Goal: Check status: Check status

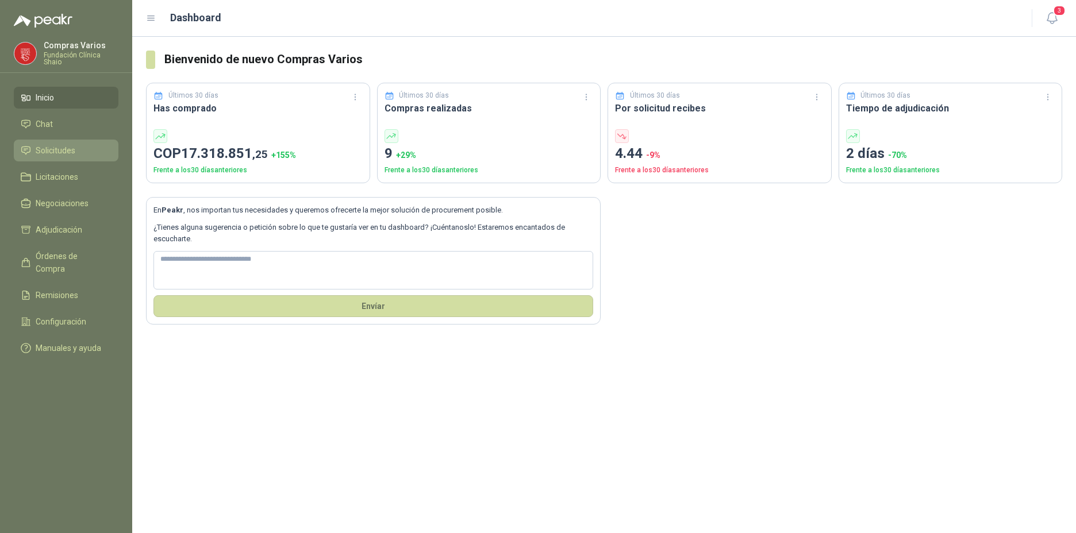
click at [74, 149] on span "Solicitudes" at bounding box center [56, 150] width 40 height 13
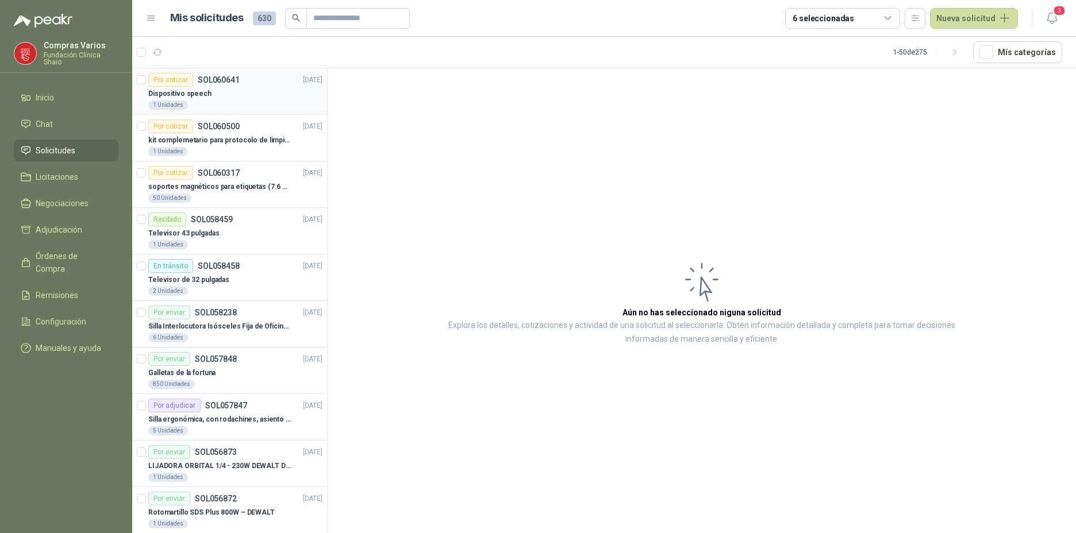
click at [235, 98] on div "Dispositivo speech" at bounding box center [235, 94] width 174 height 14
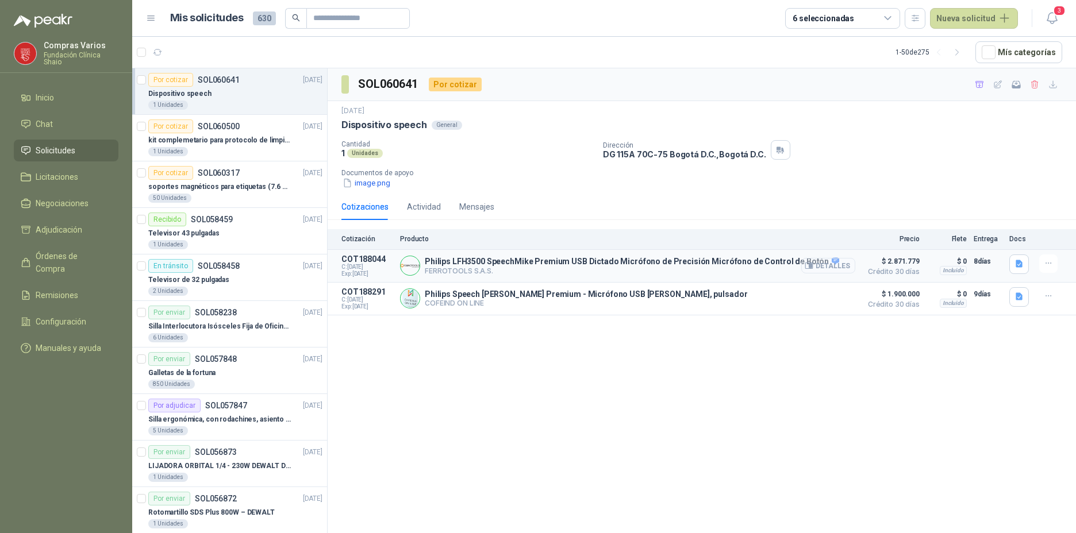
click at [828, 264] on button "Detalles" at bounding box center [828, 266] width 54 height 16
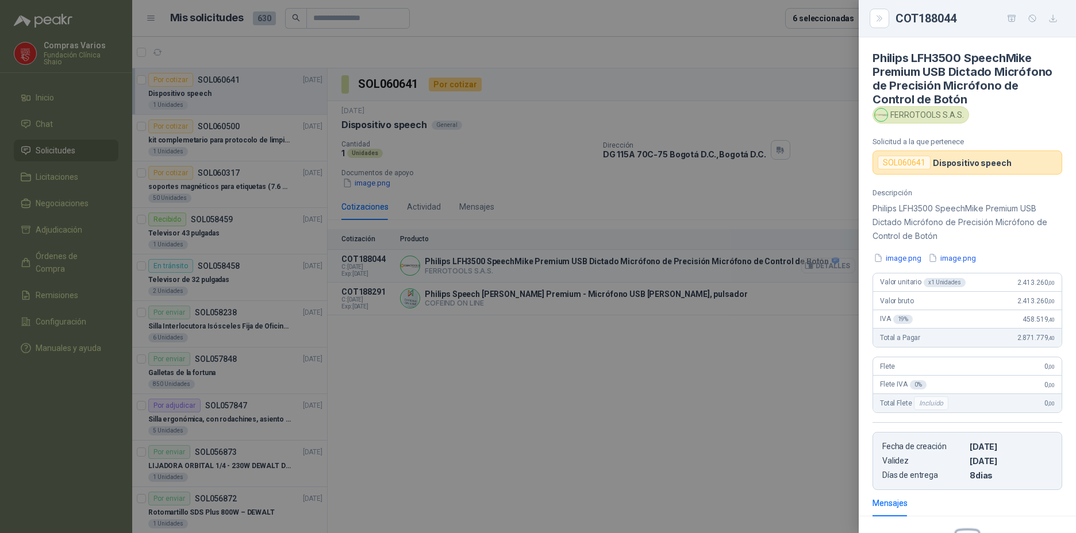
scroll to position [143, 0]
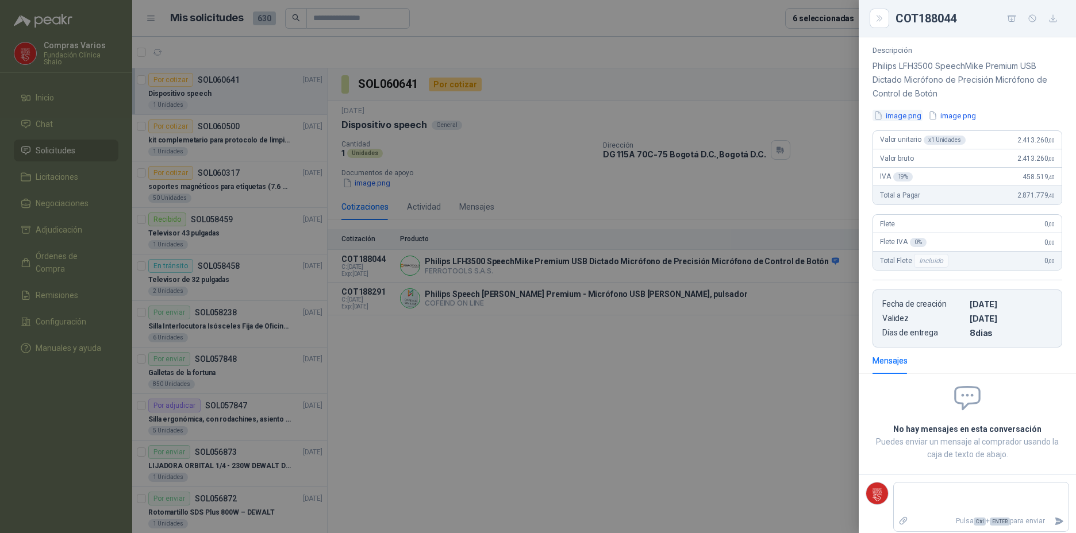
click at [890, 115] on button "image.png" at bounding box center [897, 116] width 50 height 12
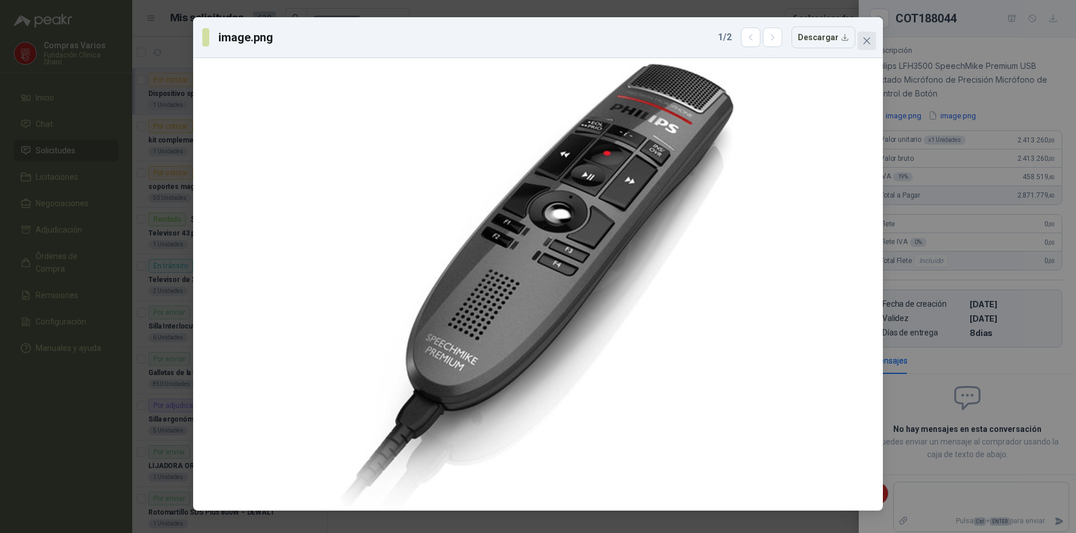
click at [869, 41] on icon "close" at bounding box center [866, 40] width 9 height 9
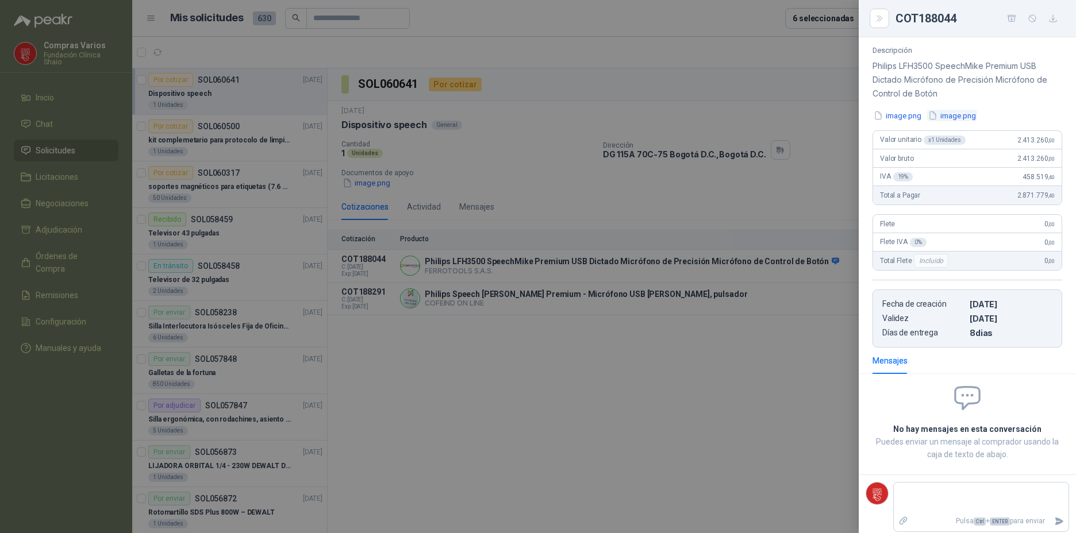
click at [949, 117] on button "image.png" at bounding box center [952, 116] width 50 height 12
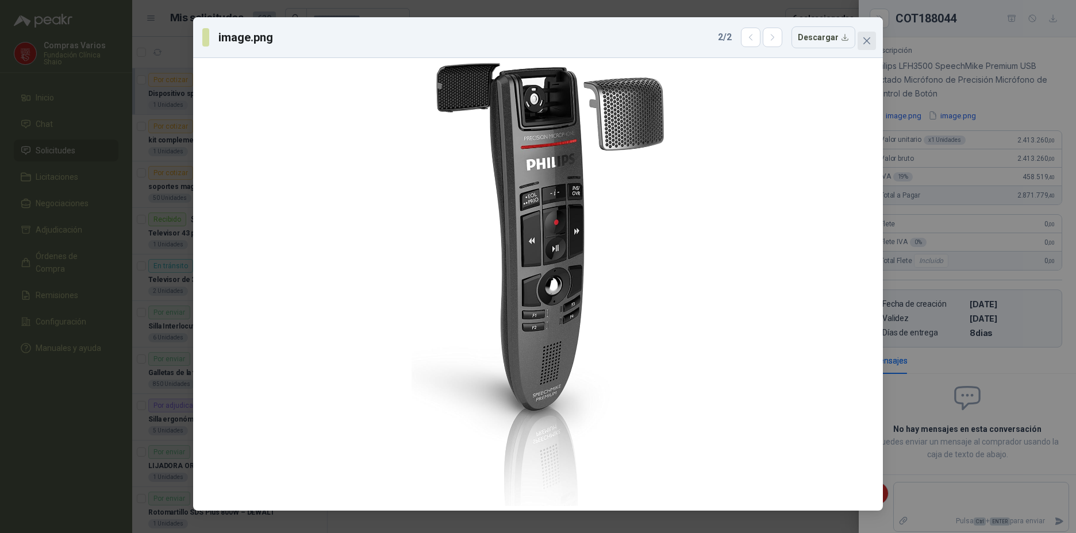
click at [868, 39] on icon "close" at bounding box center [866, 40] width 7 height 7
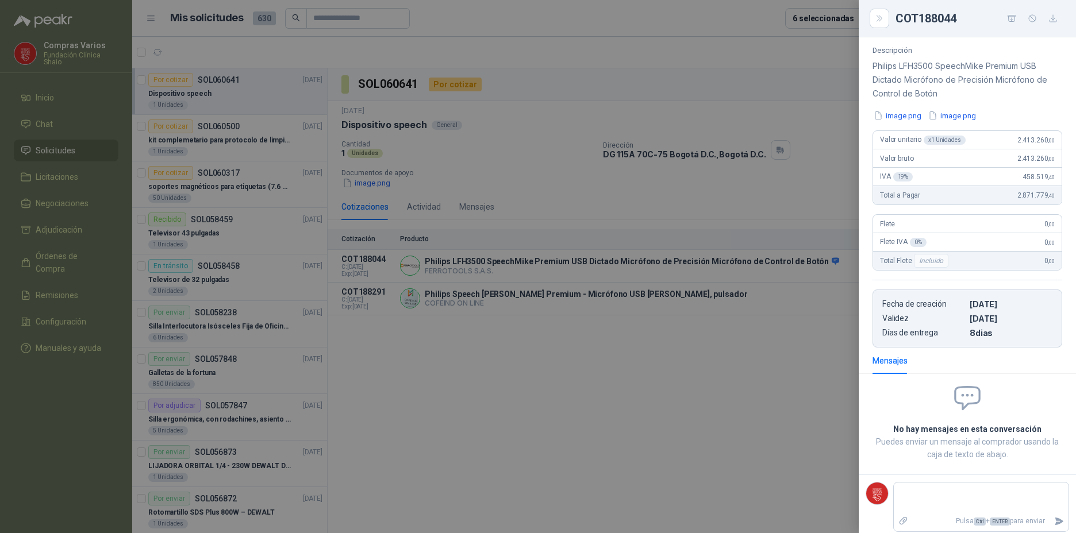
click at [687, 330] on div at bounding box center [538, 266] width 1076 height 533
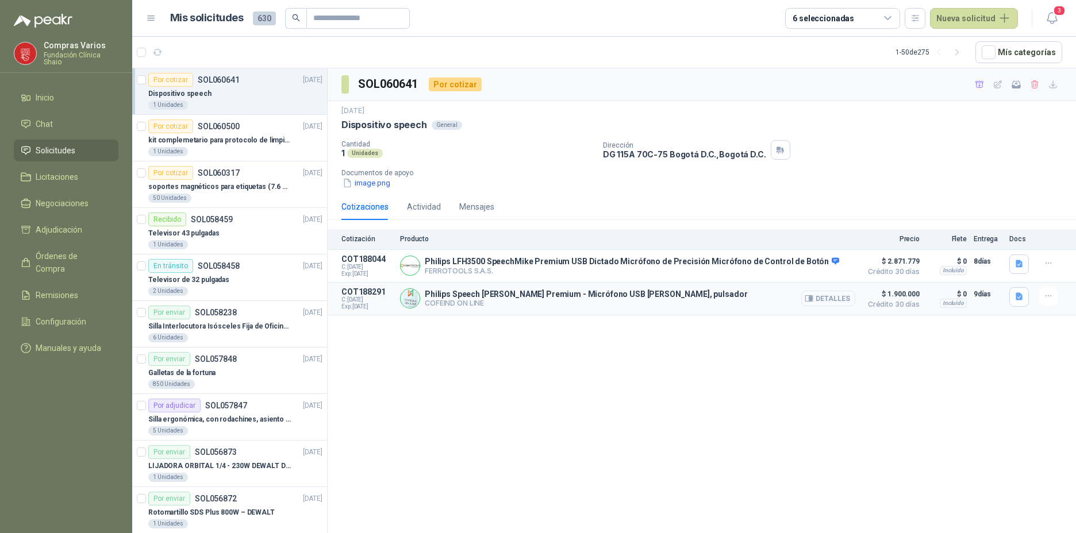
click at [834, 301] on button "Detalles" at bounding box center [828, 299] width 54 height 16
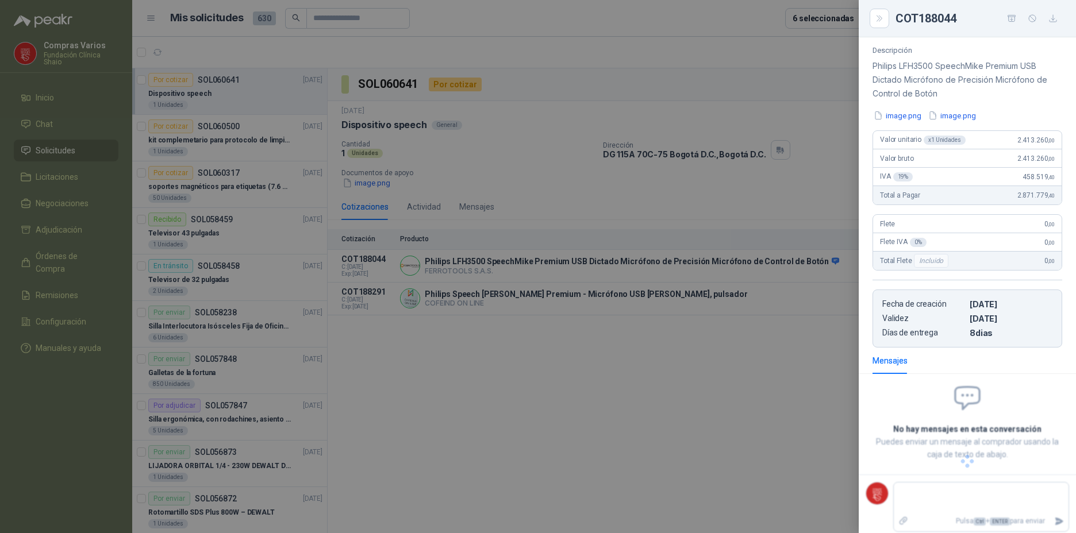
scroll to position [103, 0]
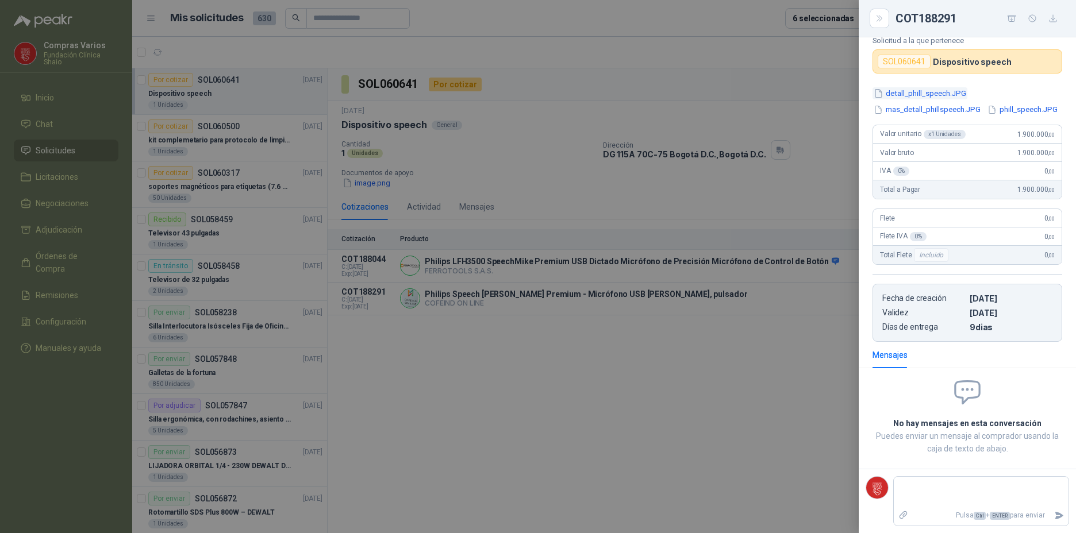
click at [899, 87] on button "detall_phill_speech.JPG" at bounding box center [919, 93] width 95 height 12
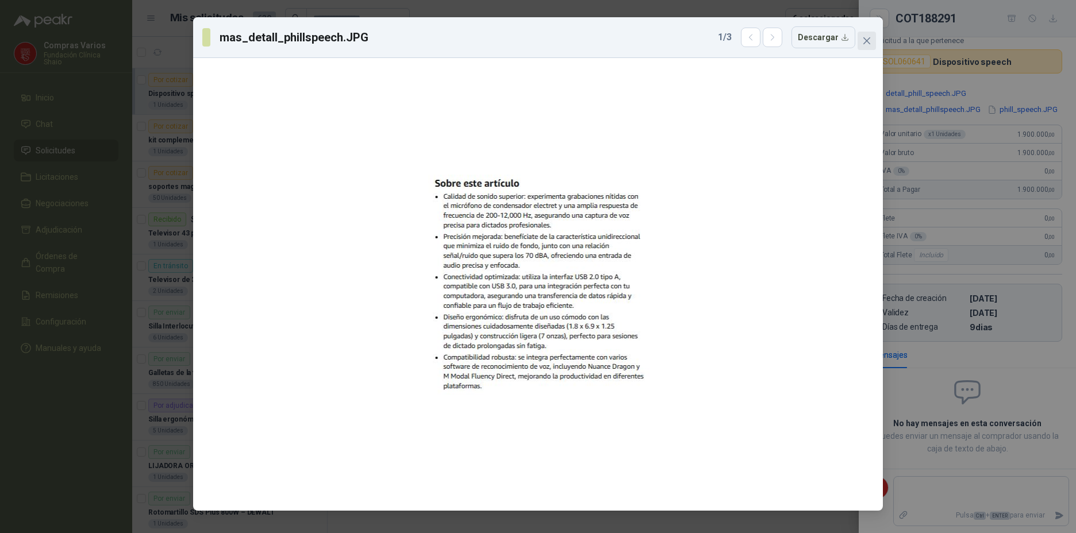
click at [869, 34] on button "Close" at bounding box center [866, 41] width 18 height 18
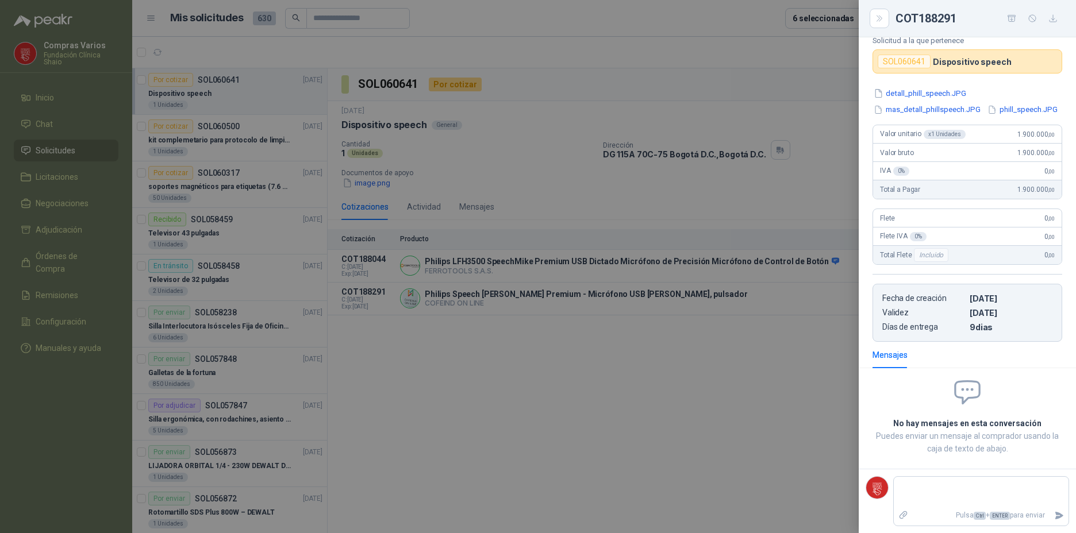
click at [430, 533] on html "Compras Varios Fundación Clínica Shaio Inicio Chat Solicitudes Licitaciones Neg…" at bounding box center [538, 266] width 1076 height 533
click at [522, 508] on div at bounding box center [538, 266] width 1076 height 533
